Goal: Transaction & Acquisition: Purchase product/service

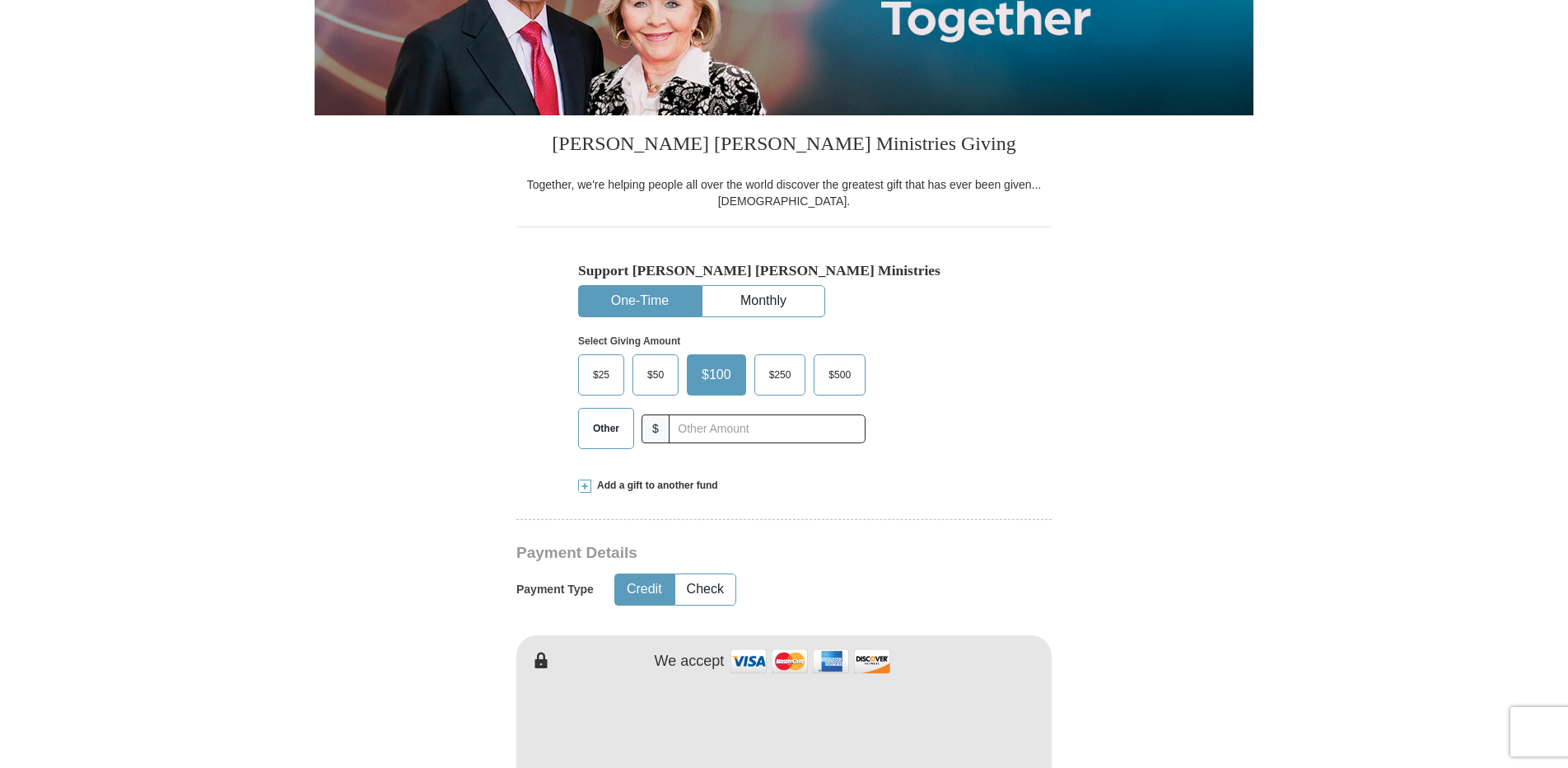
scroll to position [330, 0]
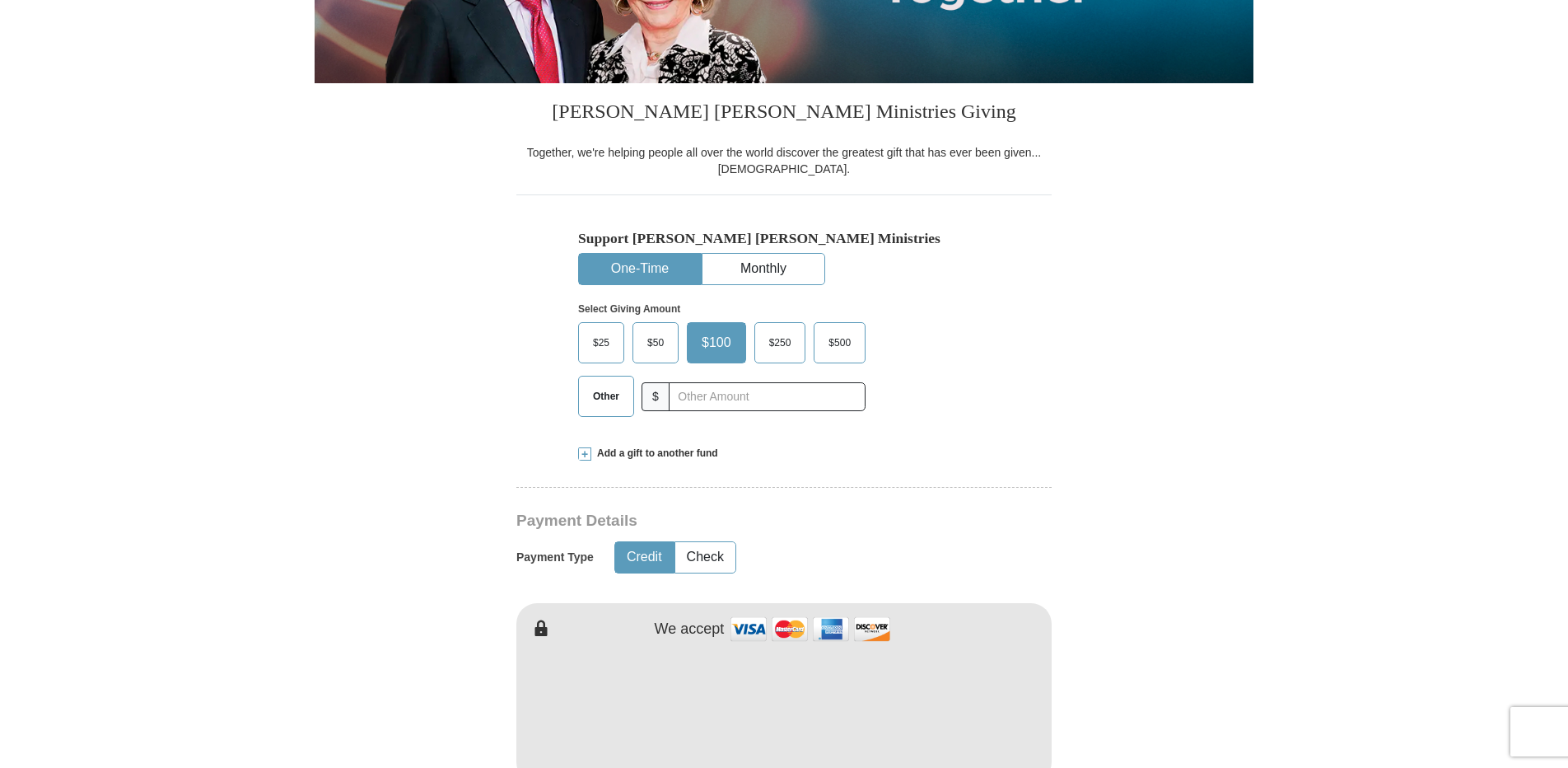
click at [749, 630] on img at bounding box center [811, 629] width 164 height 35
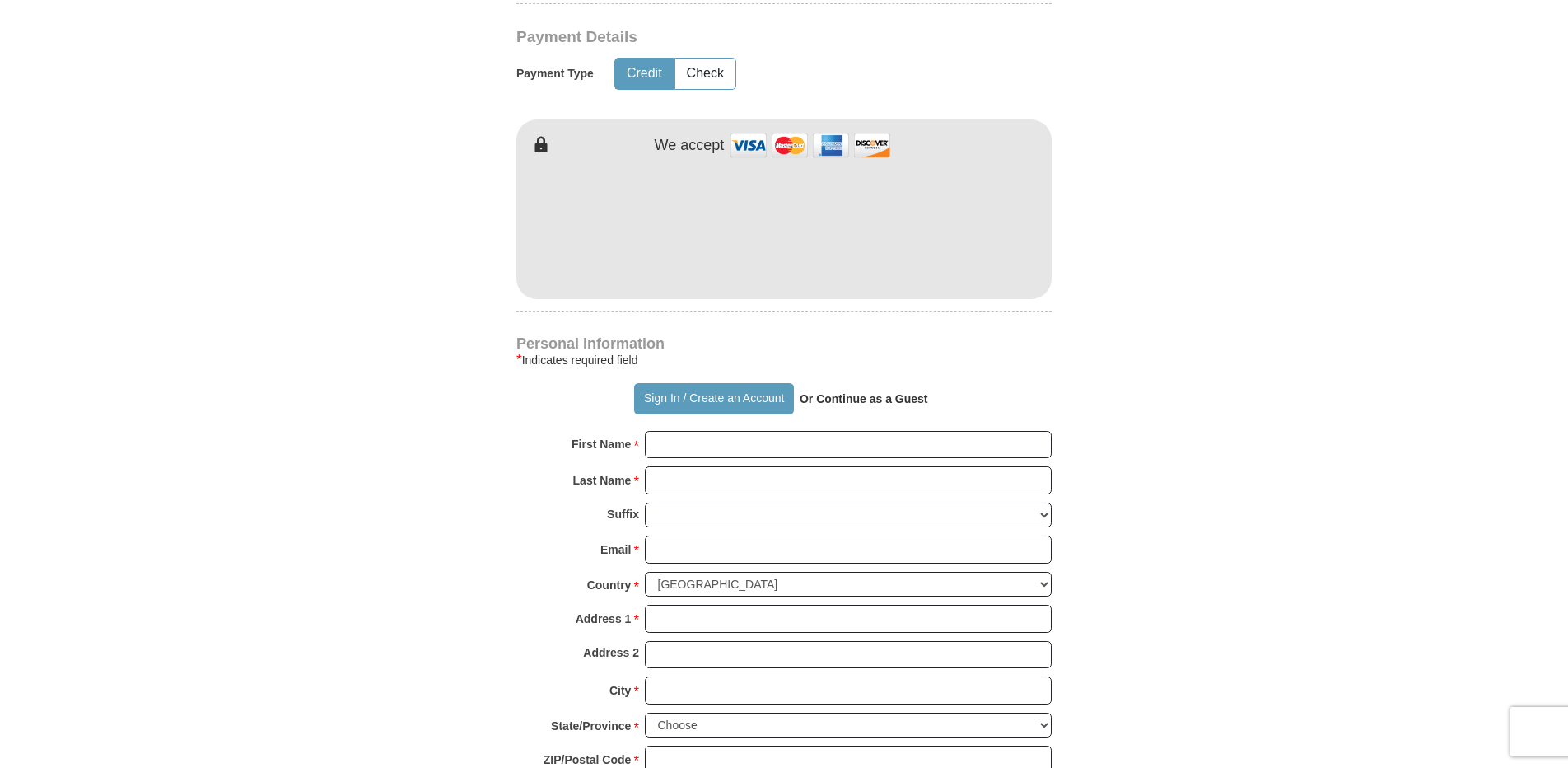
scroll to position [824, 0]
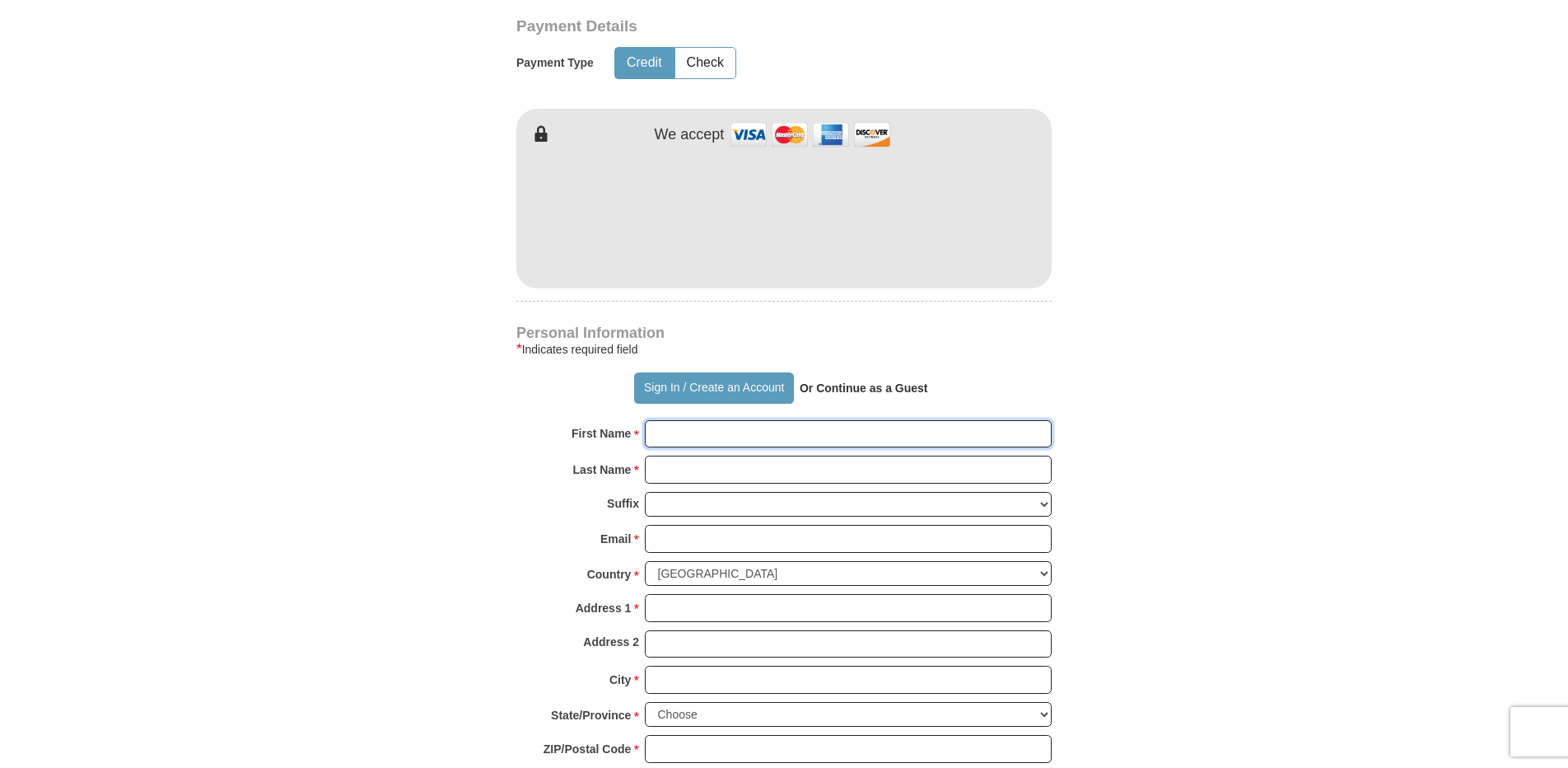
click at [661, 436] on input "First Name *" at bounding box center [847, 434] width 407 height 28
type input "[PERSON_NAME]"
type input "[EMAIL_ADDRESS][DOMAIN_NAME]"
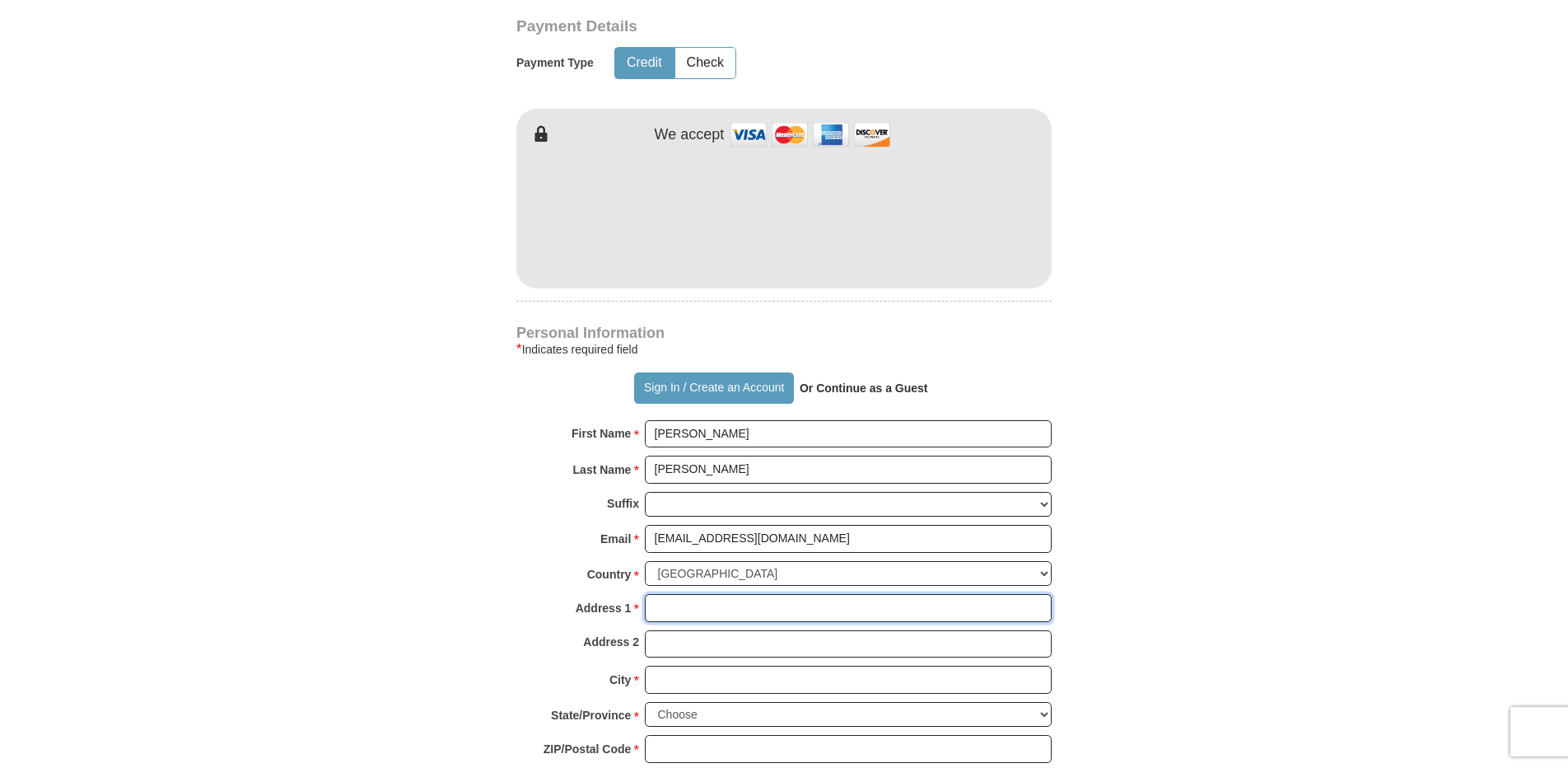
type input "[STREET_ADDRESS]"
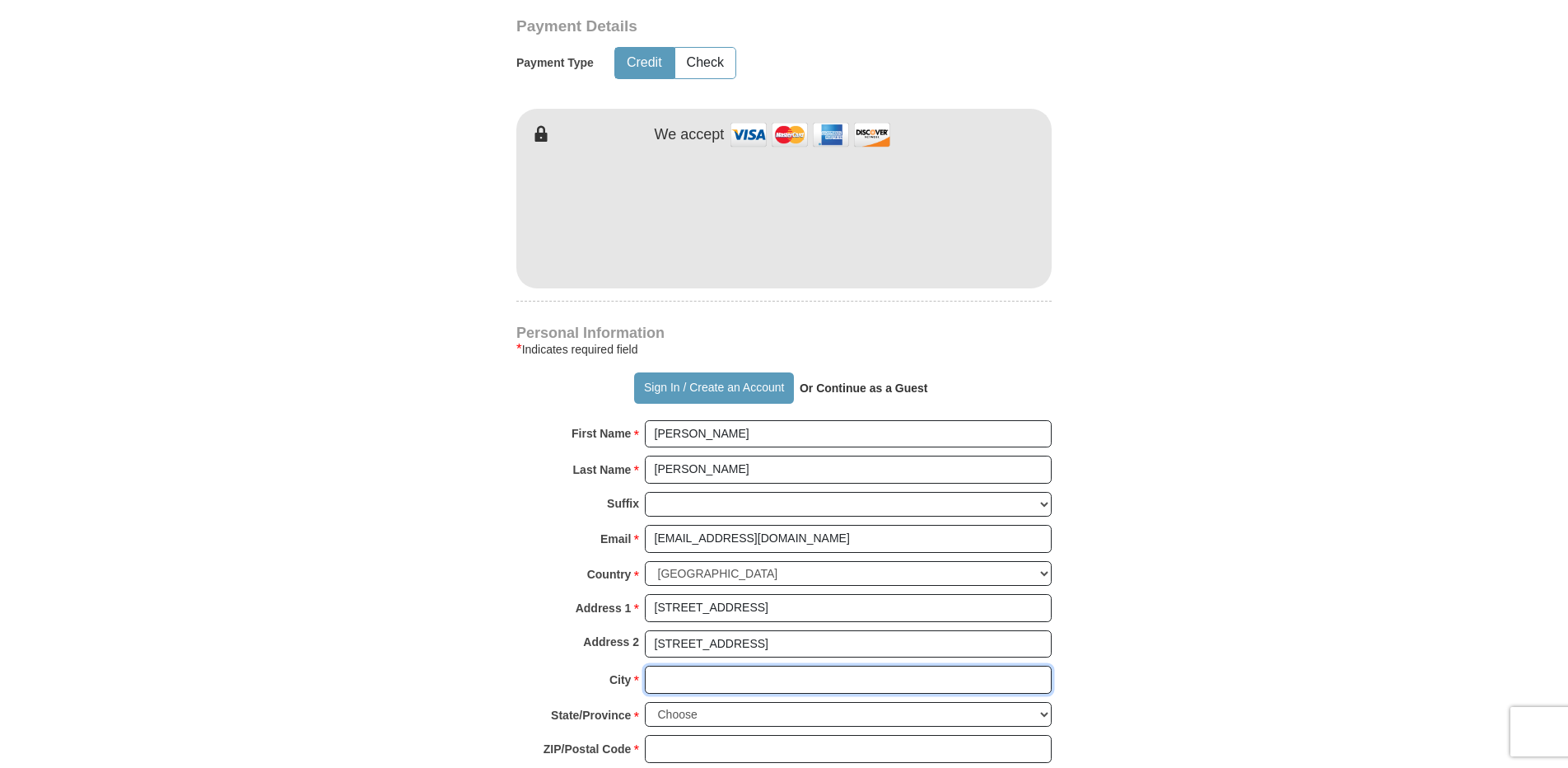
type input "[GEOGRAPHIC_DATA]"
select select "NY"
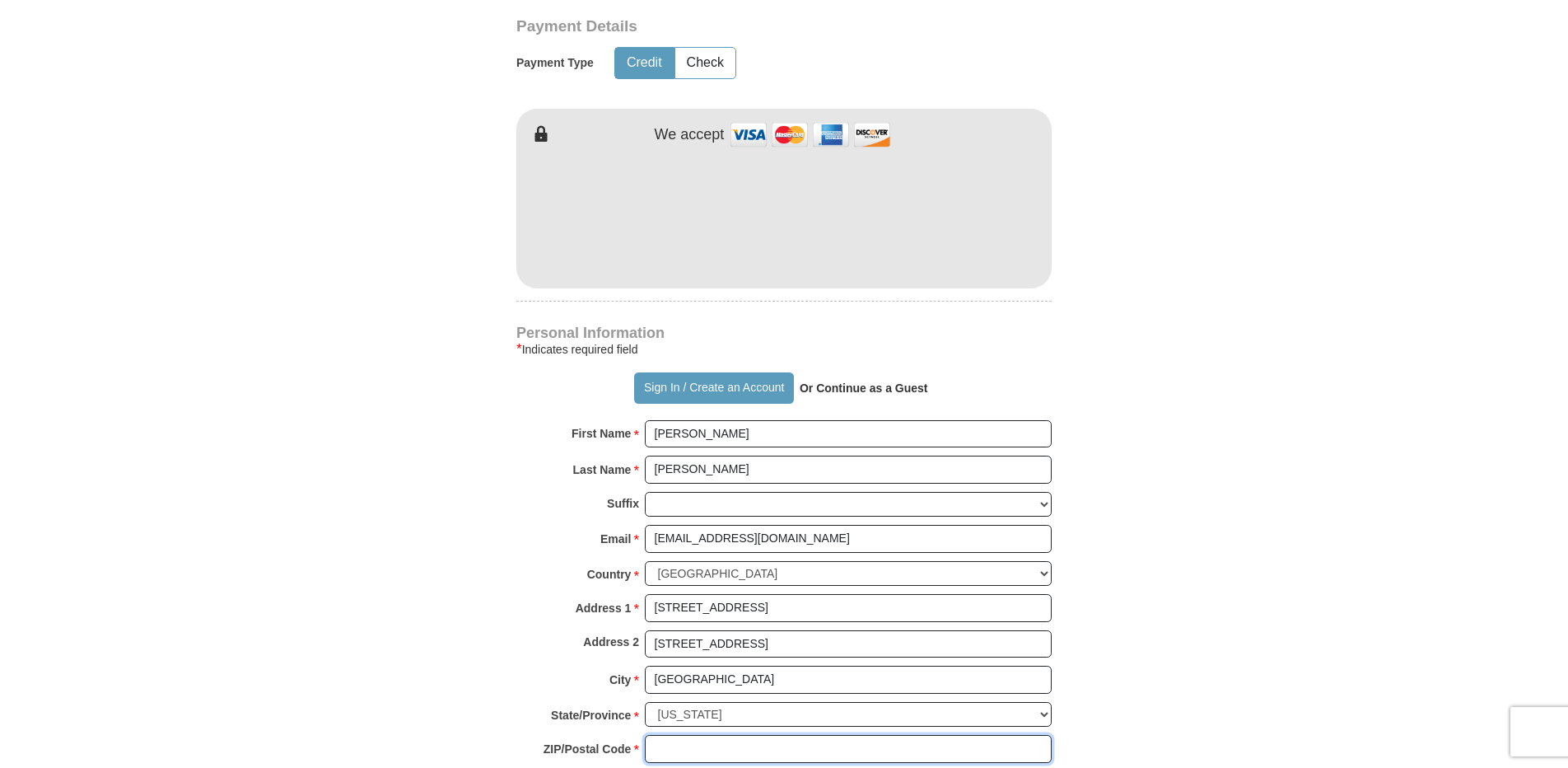
type input "14445"
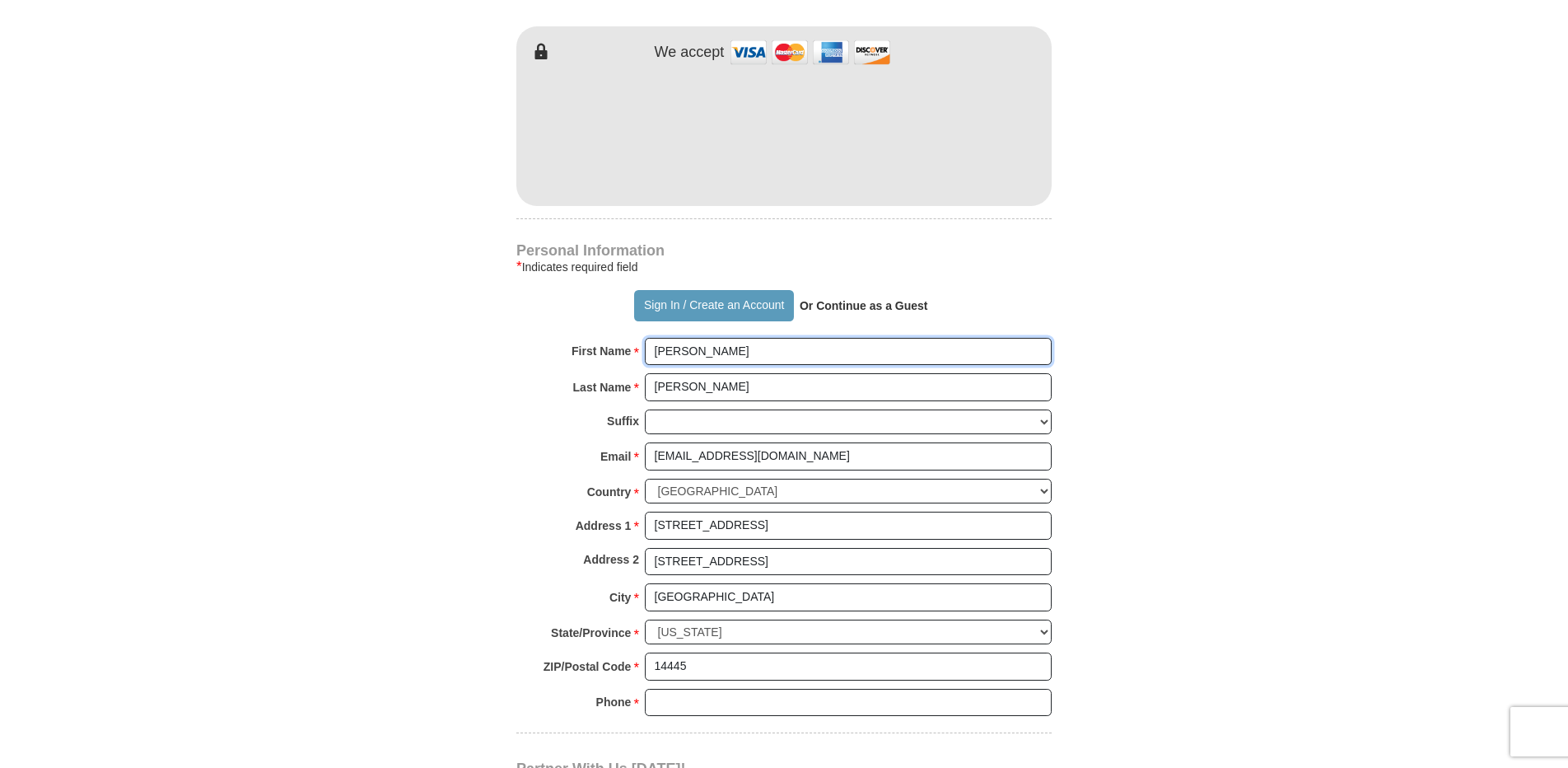
scroll to position [988, 0]
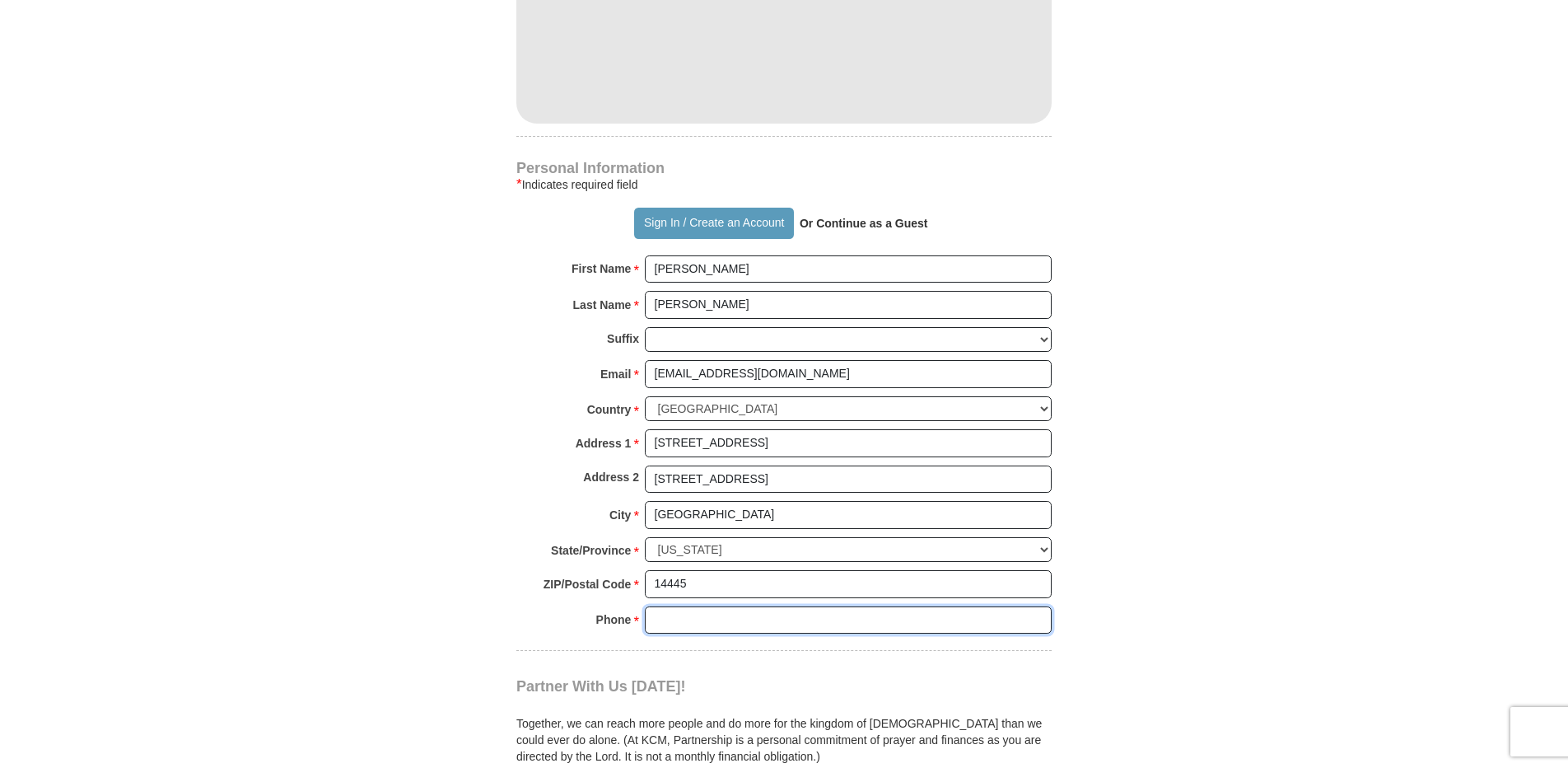
click at [661, 621] on input "Phone * *" at bounding box center [847, 620] width 407 height 28
type input "[PHONE_NUMBER]"
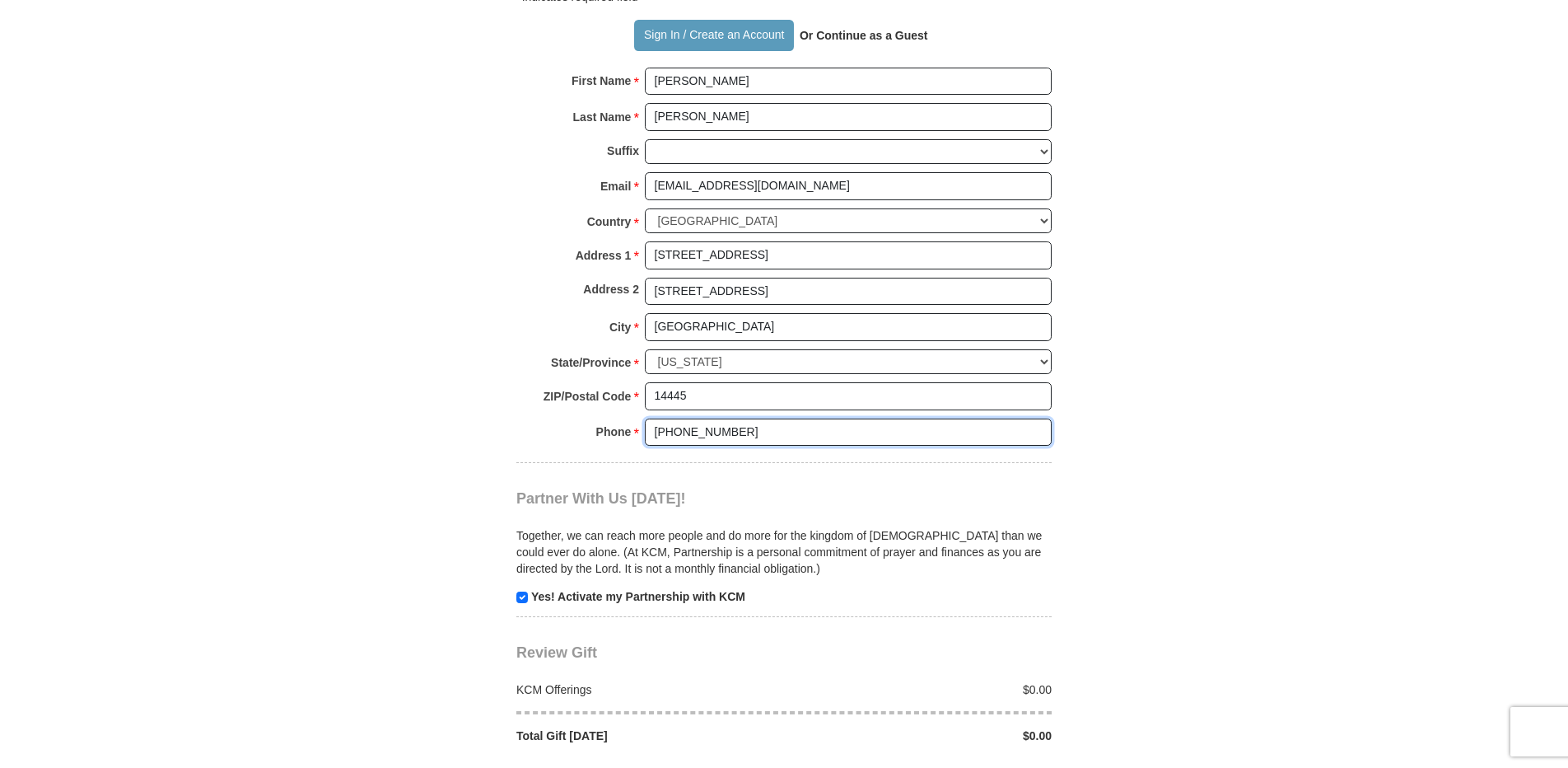
scroll to position [1236, 0]
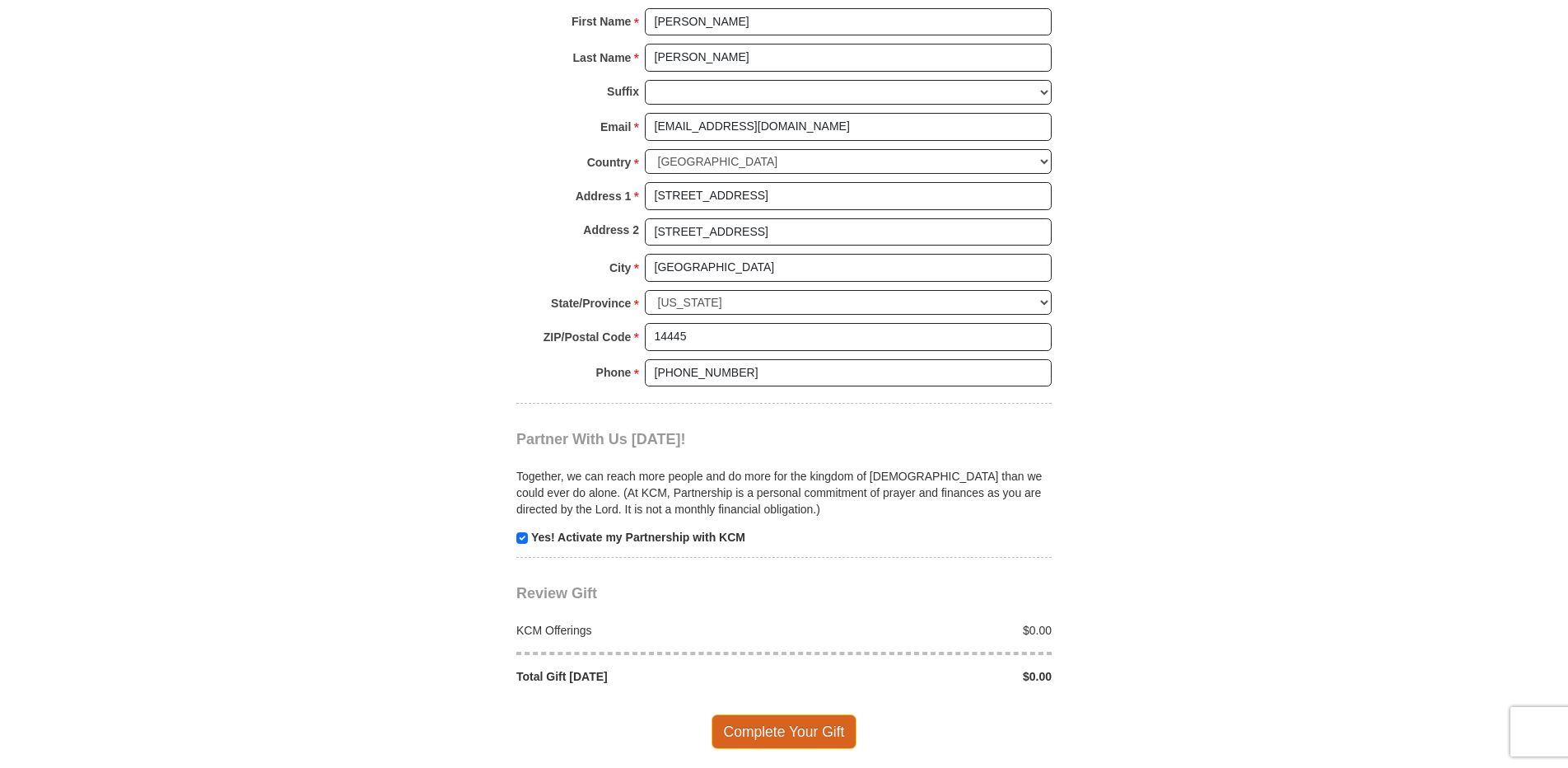
click at [784, 734] on span "Complete Your Gift" at bounding box center [784, 732] width 146 height 35
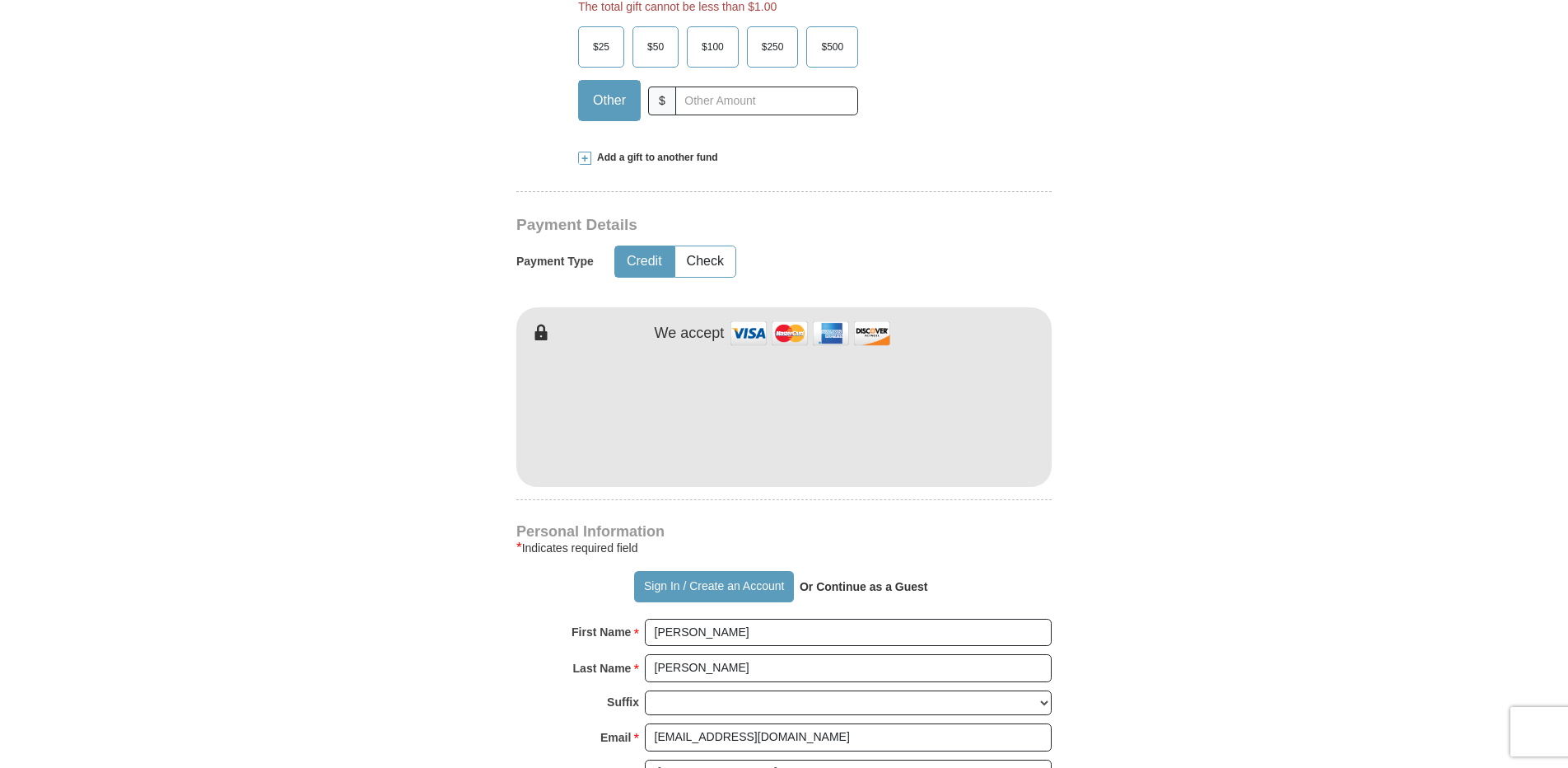
scroll to position [611, 0]
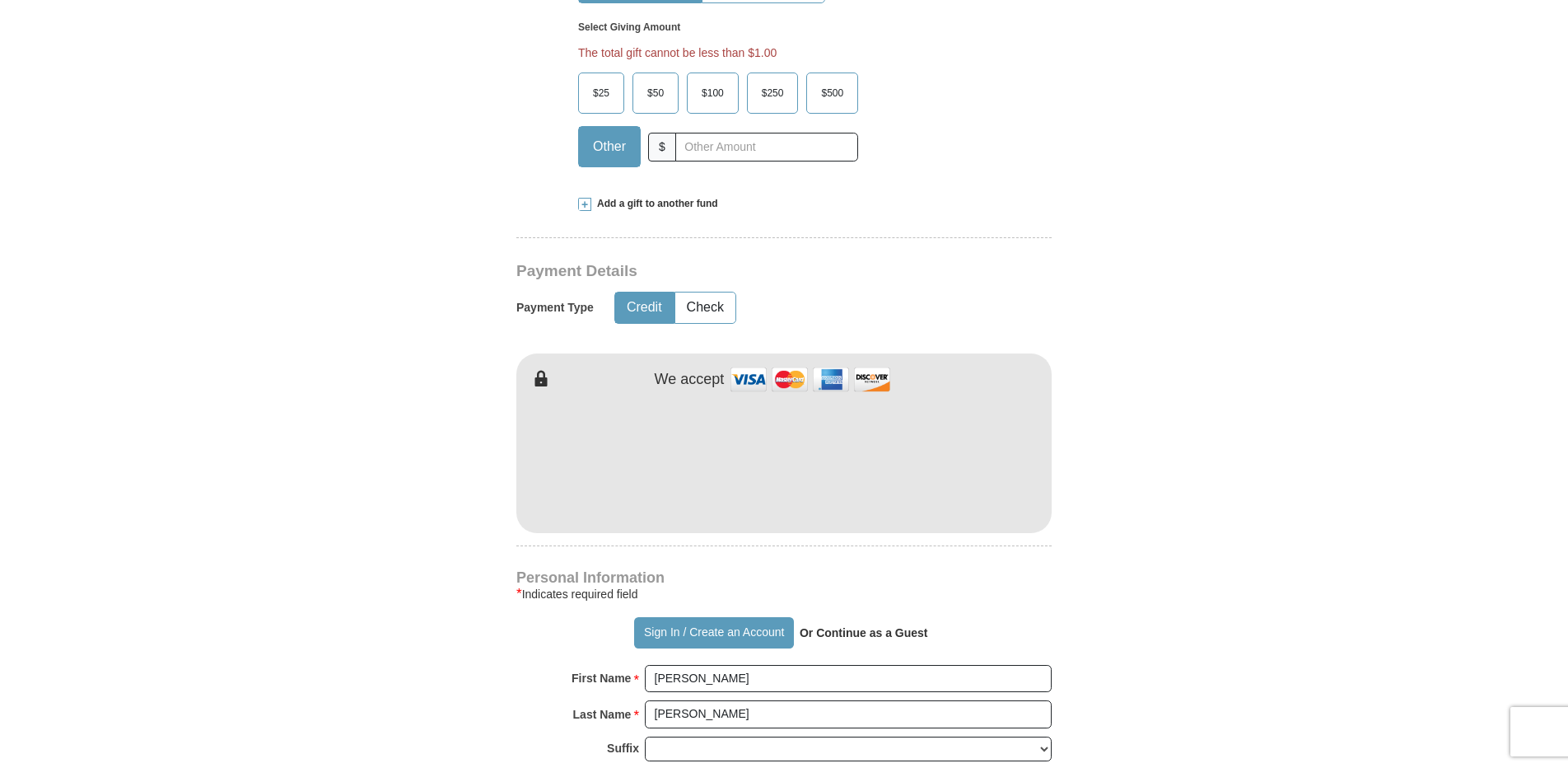
click at [713, 89] on span "$100" at bounding box center [713, 93] width 38 height 24
click at [0, 0] on input "$100" at bounding box center [0, 0] width 0 height 0
click at [689, 156] on input "text" at bounding box center [766, 147] width 183 height 29
type input "100.00"
click at [914, 165] on div "$25 $50 $100 $250 $500 $" at bounding box center [749, 126] width 342 height 107
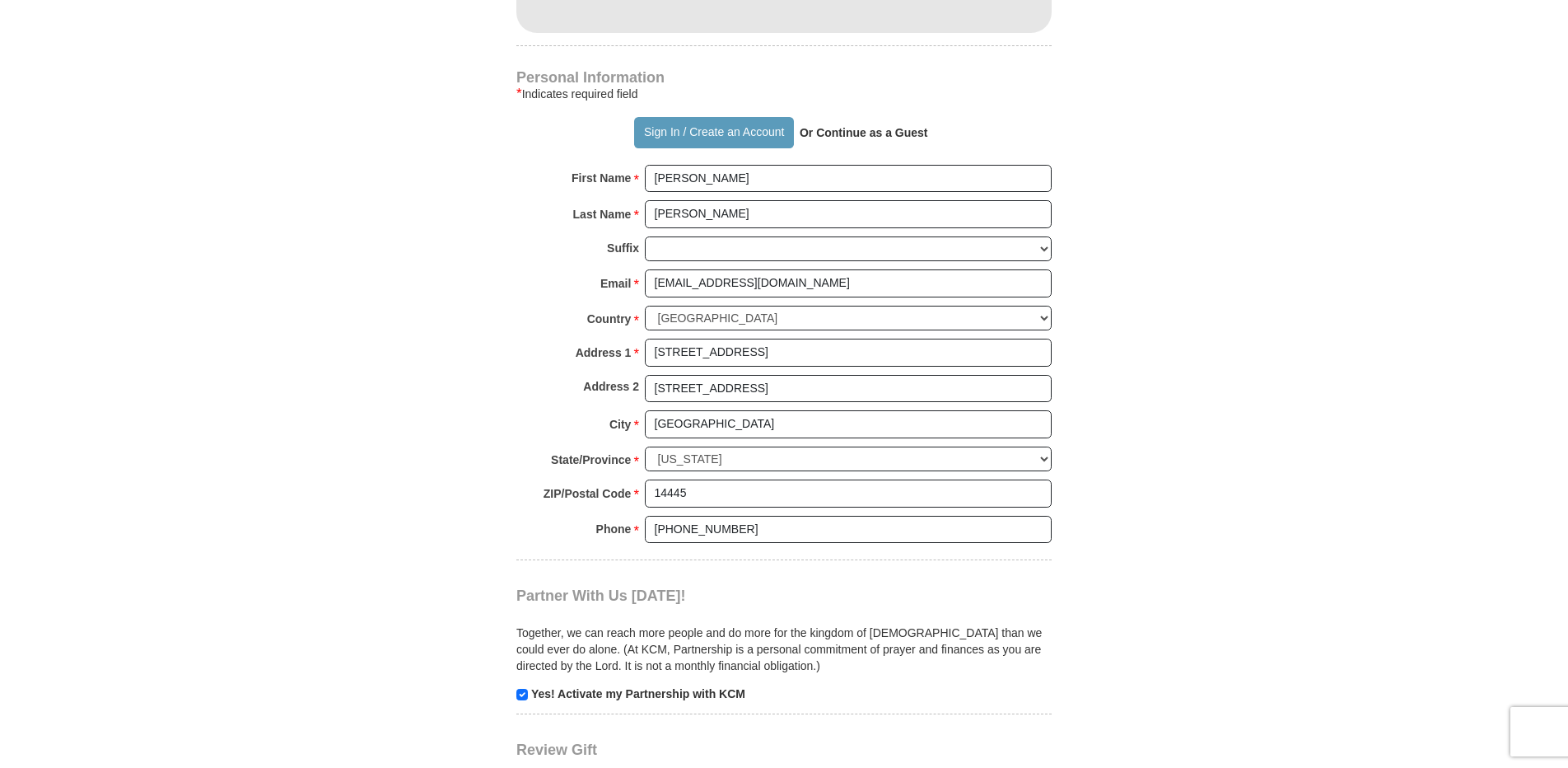
scroll to position [1353, 0]
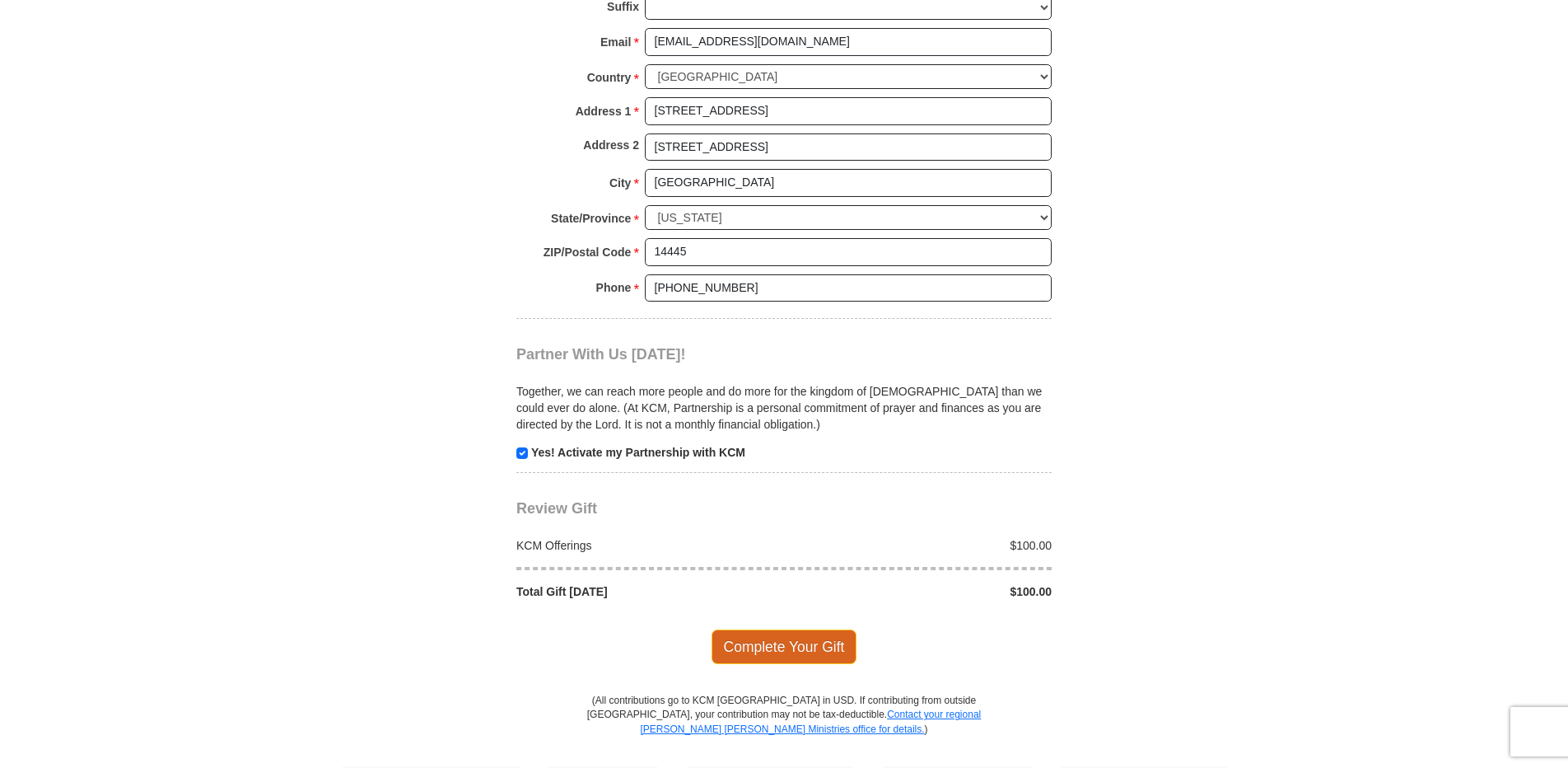
click at [776, 649] on span "Complete Your Gift" at bounding box center [784, 647] width 146 height 35
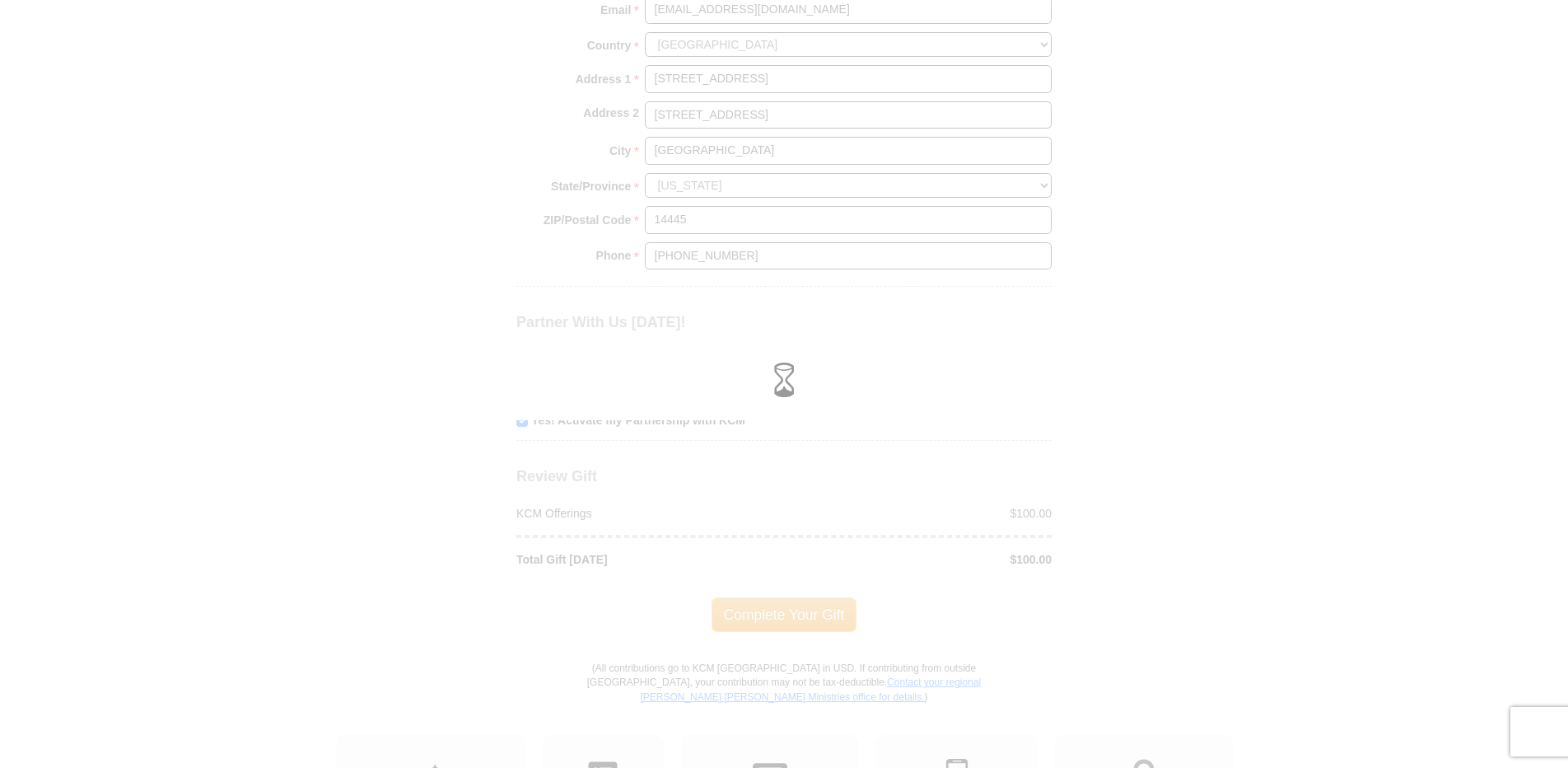
scroll to position [1321, 0]
